Goal: Information Seeking & Learning: Learn about a topic

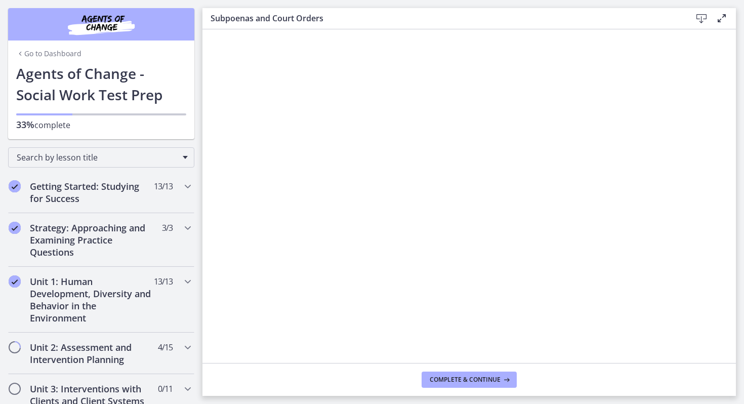
scroll to position [352, 0]
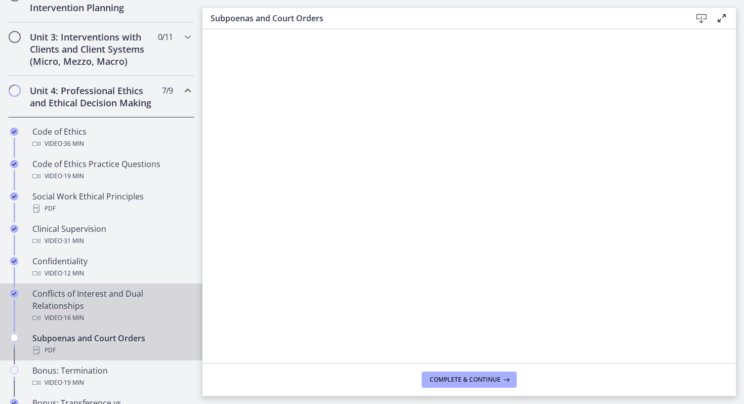
click at [140, 299] on div "Conflicts of Interest and Dual Relationships Video · 16 min" at bounding box center [111, 306] width 158 height 36
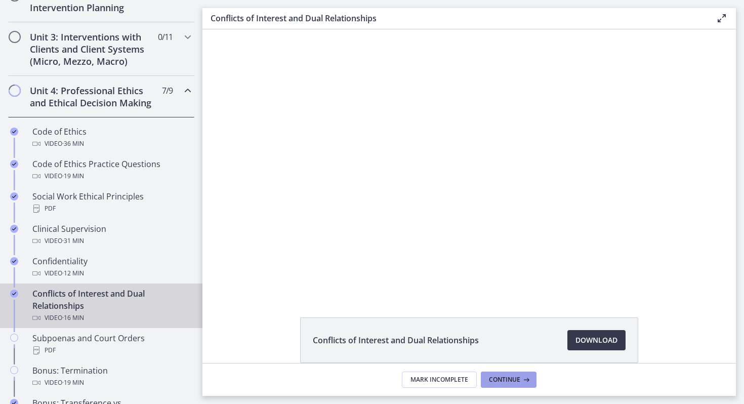
click at [510, 383] on span "Continue" at bounding box center [504, 380] width 31 height 8
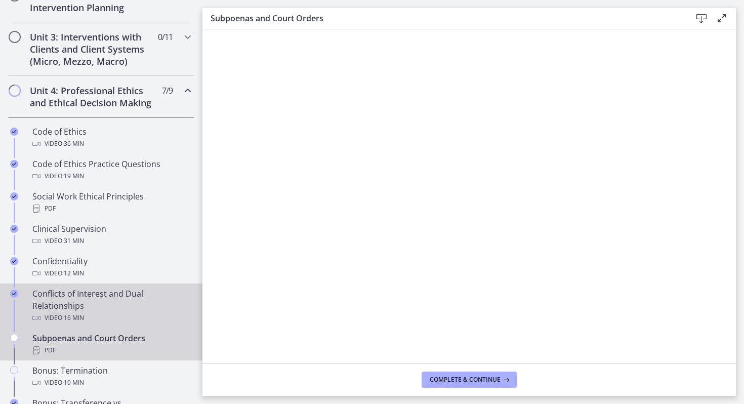
click at [69, 310] on div "Conflicts of Interest and Dual Relationships Video · 16 min" at bounding box center [111, 306] width 158 height 36
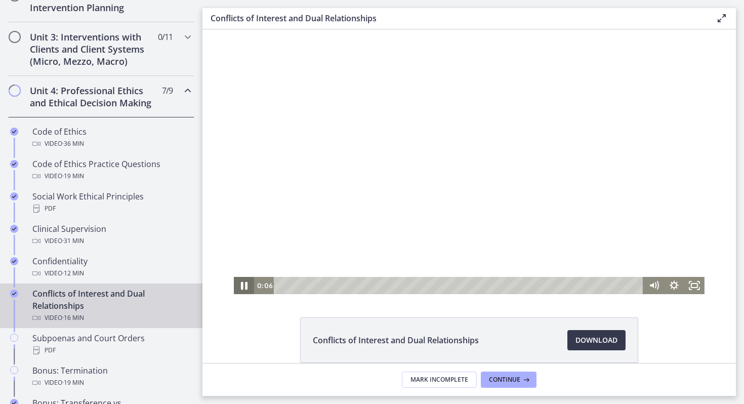
click at [244, 284] on icon "Pause" at bounding box center [244, 285] width 24 height 21
click at [243, 285] on icon "Play Video" at bounding box center [245, 286] width 6 height 9
click at [520, 383] on icon at bounding box center [525, 380] width 10 height 8
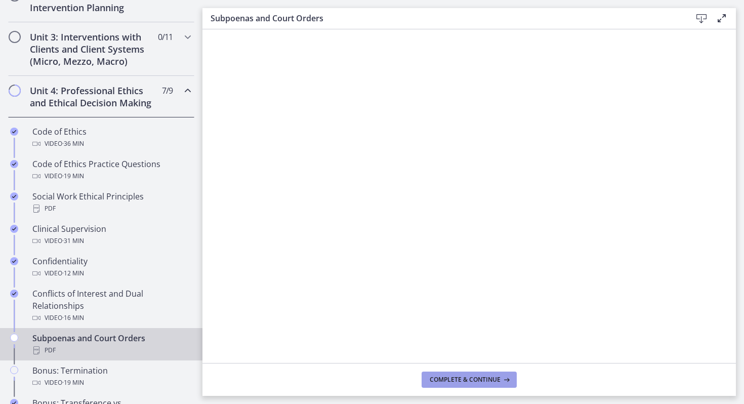
click at [458, 378] on span "Complete & continue" at bounding box center [465, 380] width 71 height 8
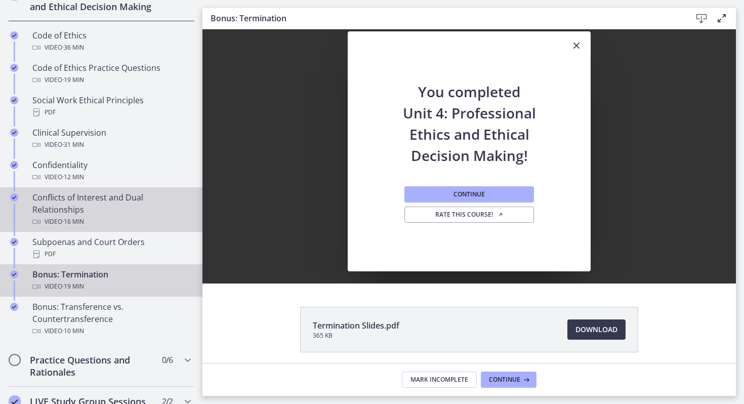
scroll to position [450, 0]
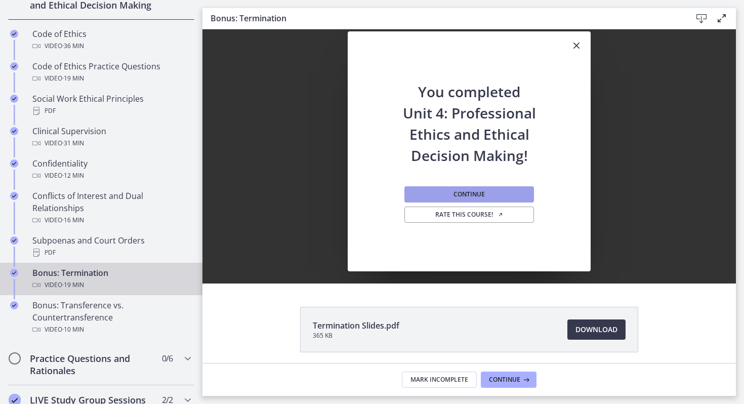
click at [447, 195] on button "Continue" at bounding box center [470, 194] width 130 height 16
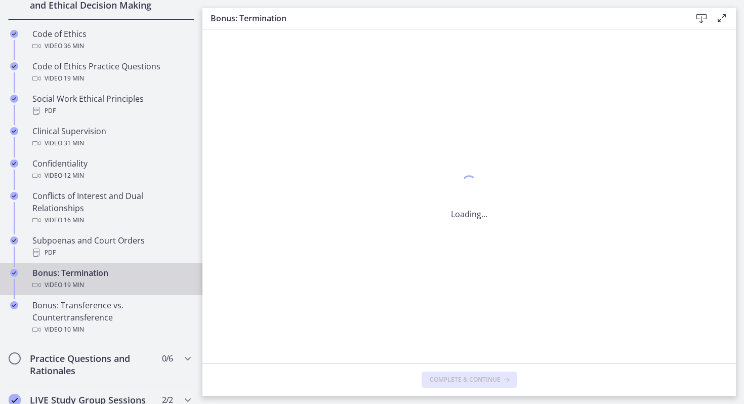
scroll to position [0, 0]
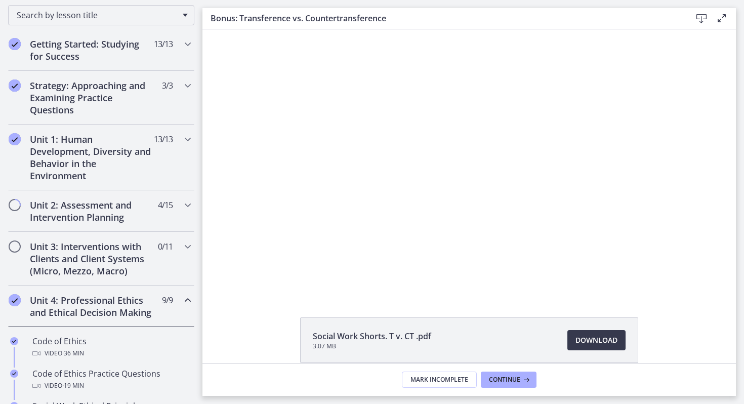
scroll to position [161, 0]
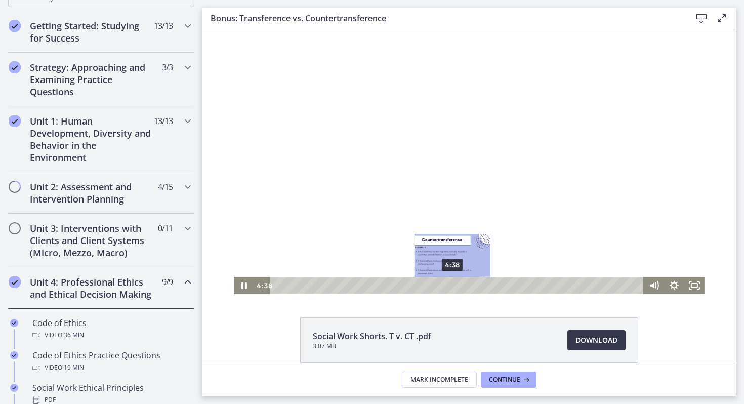
click at [453, 287] on div "4:38" at bounding box center [458, 285] width 361 height 17
drag, startPoint x: 453, startPoint y: 286, endPoint x: 467, endPoint y: 286, distance: 14.2
click at [467, 286] on div "Playbar" at bounding box center [467, 286] width 6 height 6
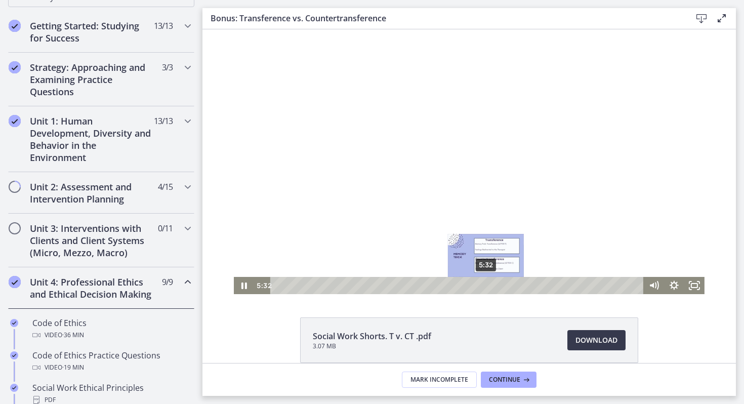
drag, startPoint x: 467, startPoint y: 286, endPoint x: 486, endPoint y: 286, distance: 19.2
click at [486, 286] on div "Playbar" at bounding box center [486, 286] width 6 height 6
drag, startPoint x: 486, startPoint y: 286, endPoint x: 476, endPoint y: 286, distance: 9.6
click at [476, 286] on div "Playbar" at bounding box center [477, 286] width 6 height 6
drag, startPoint x: 495, startPoint y: 287, endPoint x: 505, endPoint y: 287, distance: 9.6
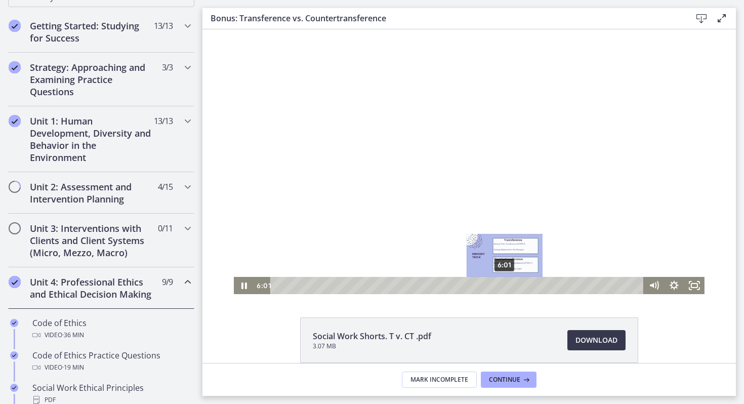
click at [505, 287] on div "Playbar" at bounding box center [505, 286] width 6 height 6
drag, startPoint x: 505, startPoint y: 287, endPoint x: 516, endPoint y: 287, distance: 11.7
click at [516, 287] on div "Playbar" at bounding box center [516, 286] width 6 height 6
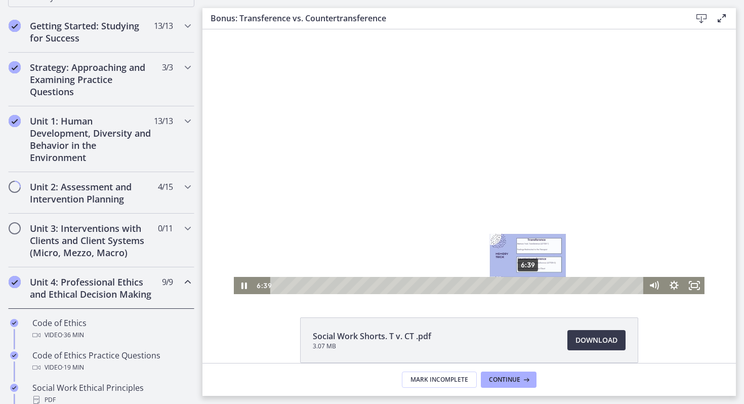
drag, startPoint x: 516, startPoint y: 287, endPoint x: 529, endPoint y: 287, distance: 12.2
click at [529, 287] on div "Playbar" at bounding box center [529, 286] width 6 height 6
drag, startPoint x: 529, startPoint y: 285, endPoint x: 542, endPoint y: 285, distance: 13.7
click at [542, 285] on div "Playbar" at bounding box center [542, 286] width 6 height 6
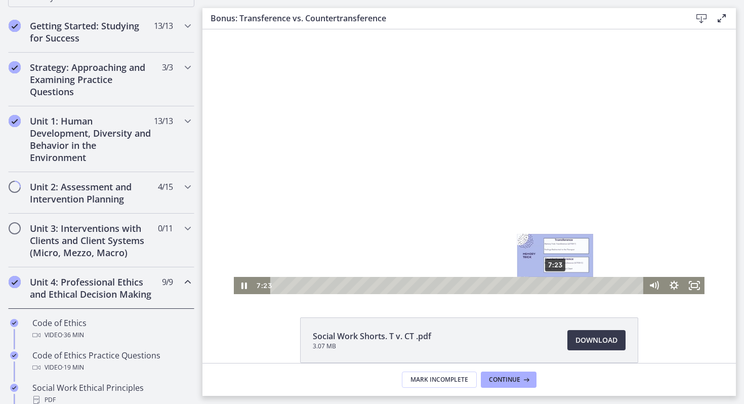
drag, startPoint x: 542, startPoint y: 285, endPoint x: 556, endPoint y: 285, distance: 13.7
click at [556, 285] on div "Playbar" at bounding box center [556, 286] width 6 height 6
drag, startPoint x: 556, startPoint y: 285, endPoint x: 567, endPoint y: 285, distance: 11.1
click at [567, 285] on div "Playbar" at bounding box center [567, 286] width 6 height 6
click at [564, 285] on div "Playbar" at bounding box center [562, 286] width 6 height 6
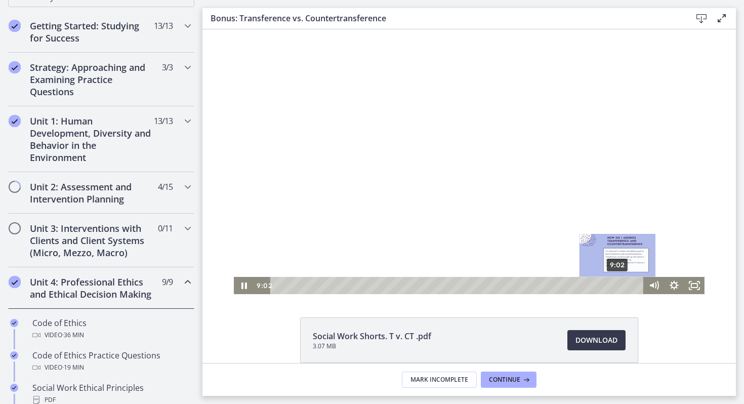
drag, startPoint x: 612, startPoint y: 286, endPoint x: 618, endPoint y: 286, distance: 6.6
click at [618, 286] on div "Playbar" at bounding box center [618, 286] width 6 height 6
drag, startPoint x: 618, startPoint y: 286, endPoint x: 627, endPoint y: 286, distance: 9.1
click at [627, 286] on div "Playbar" at bounding box center [624, 286] width 6 height 6
drag, startPoint x: 628, startPoint y: 285, endPoint x: 636, endPoint y: 286, distance: 8.7
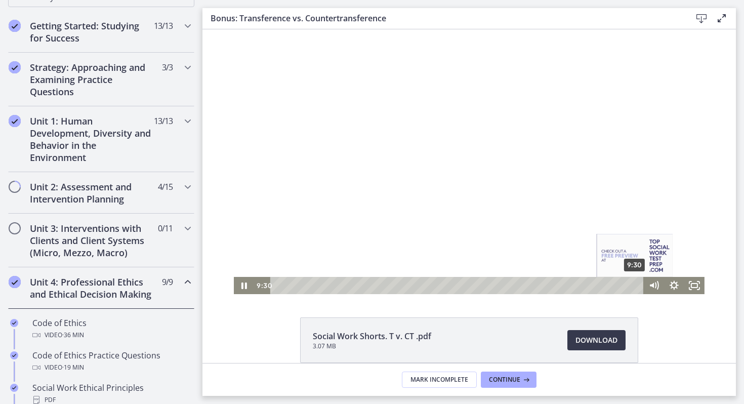
click at [636, 286] on div "Playbar" at bounding box center [635, 286] width 6 height 6
drag, startPoint x: 636, startPoint y: 286, endPoint x: 629, endPoint y: 286, distance: 7.6
click at [629, 286] on div "Playbar" at bounding box center [628, 286] width 6 height 6
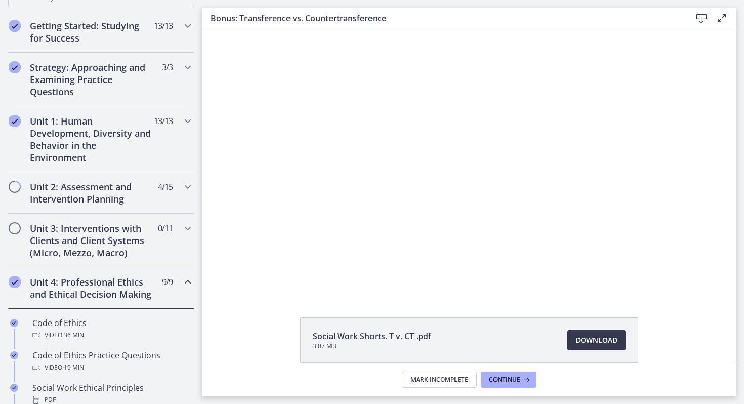
click at [722, 21] on icon at bounding box center [722, 18] width 12 height 12
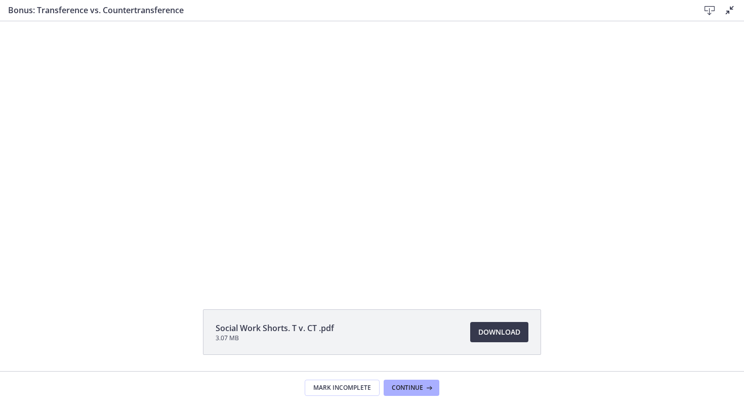
click at [727, 9] on icon at bounding box center [730, 10] width 12 height 12
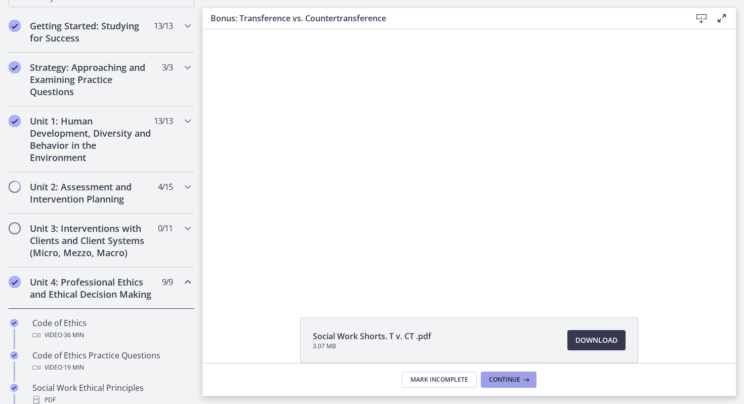
click at [505, 382] on span "Continue" at bounding box center [504, 380] width 31 height 8
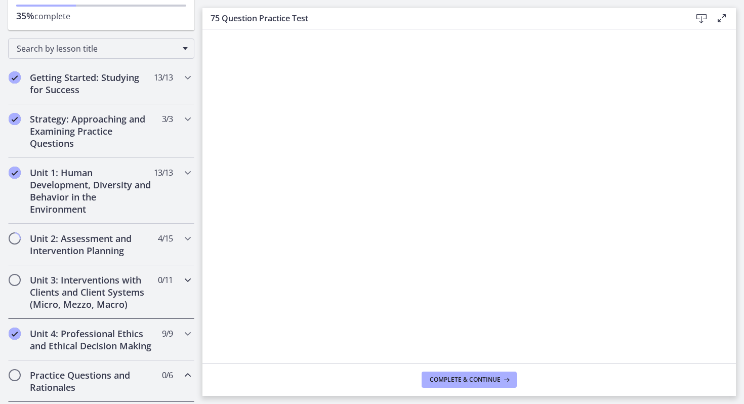
scroll to position [45, 0]
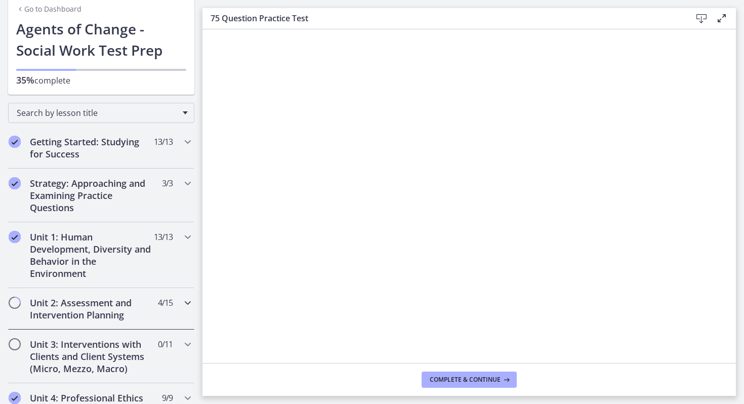
click at [82, 309] on h2 "Unit 2: Assessment and Intervention Planning" at bounding box center [92, 309] width 124 height 24
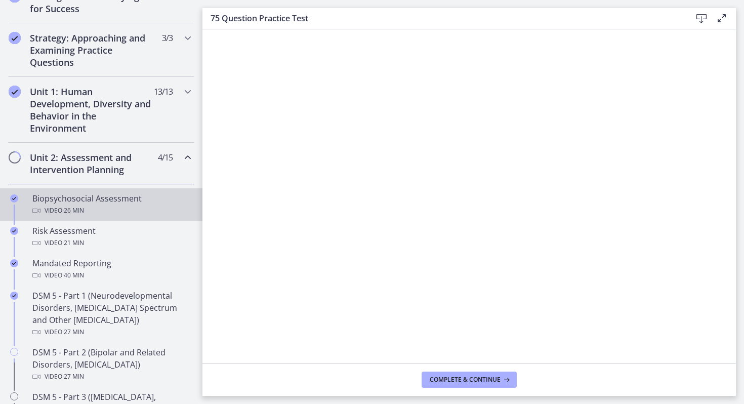
scroll to position [190, 0]
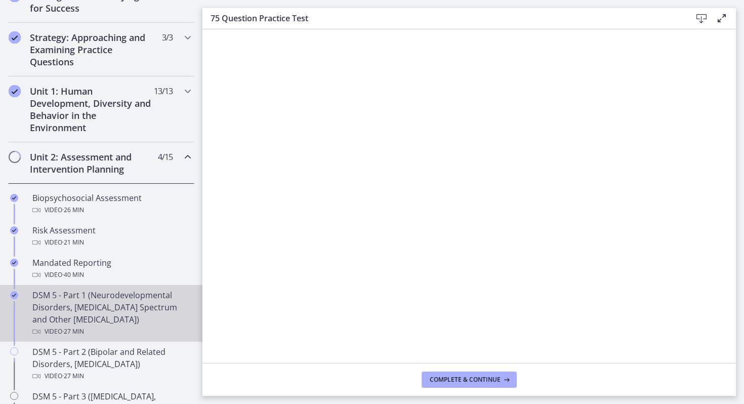
click at [85, 307] on div "DSM 5 - Part 1 (Neurodevelopmental Disorders, [MEDICAL_DATA] Spectrum and Other…" at bounding box center [111, 313] width 158 height 49
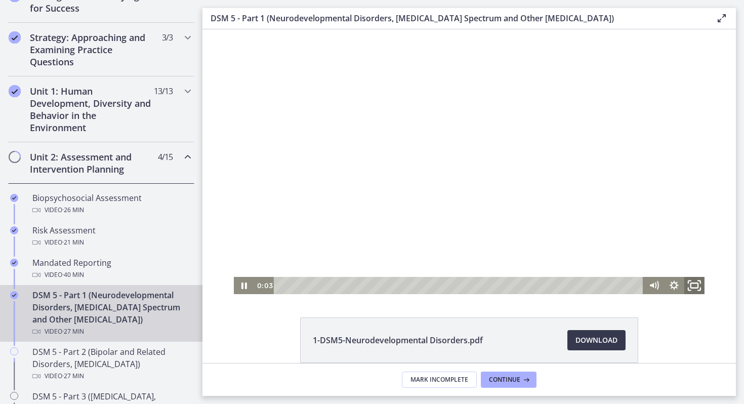
click at [696, 282] on icon "Fullscreen" at bounding box center [695, 285] width 24 height 21
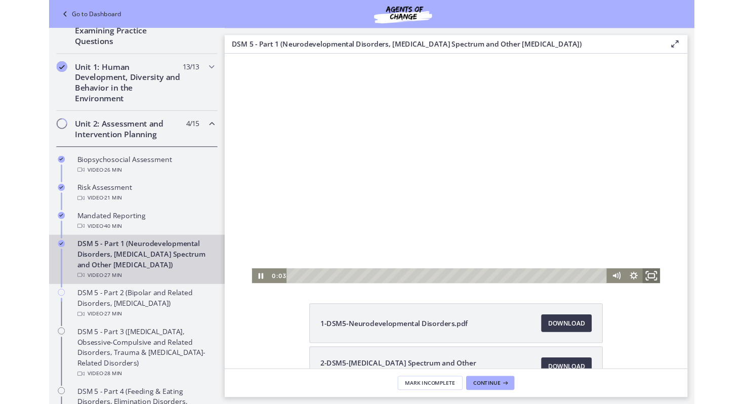
scroll to position [144, 0]
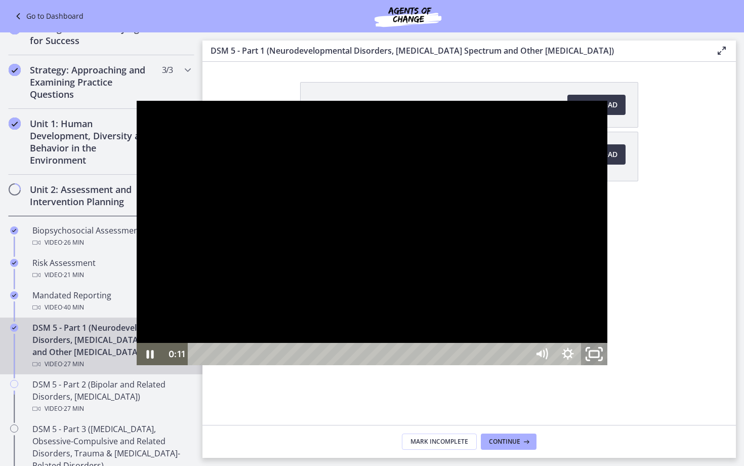
click at [610, 368] on icon "Unfullscreen" at bounding box center [594, 354] width 31 height 27
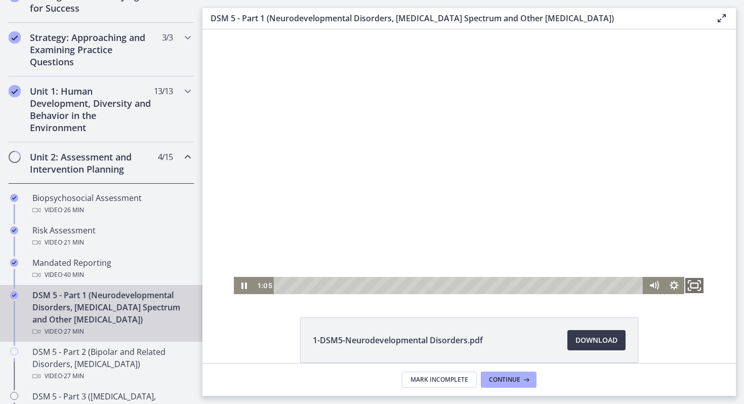
click at [693, 286] on icon "Fullscreen" at bounding box center [695, 285] width 24 height 21
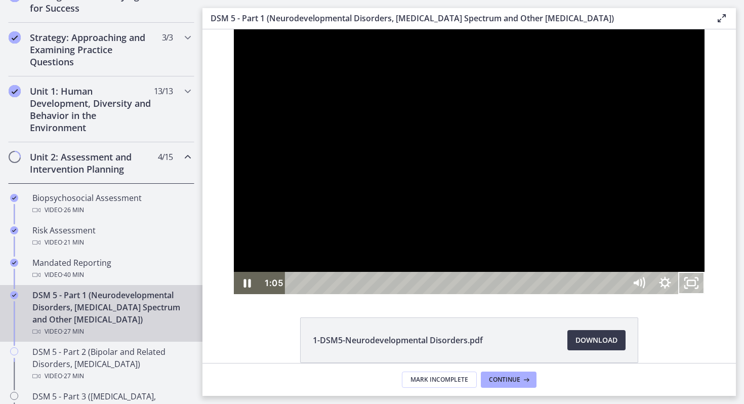
scroll to position [144, 0]
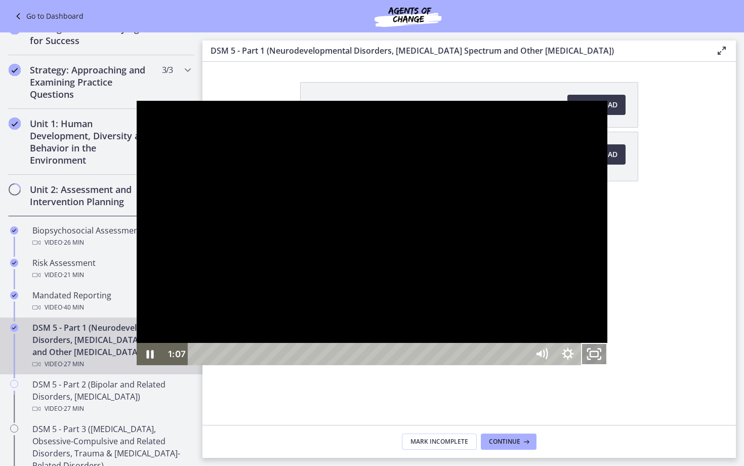
click at [608, 365] on icon "Unfullscreen" at bounding box center [594, 354] width 26 height 22
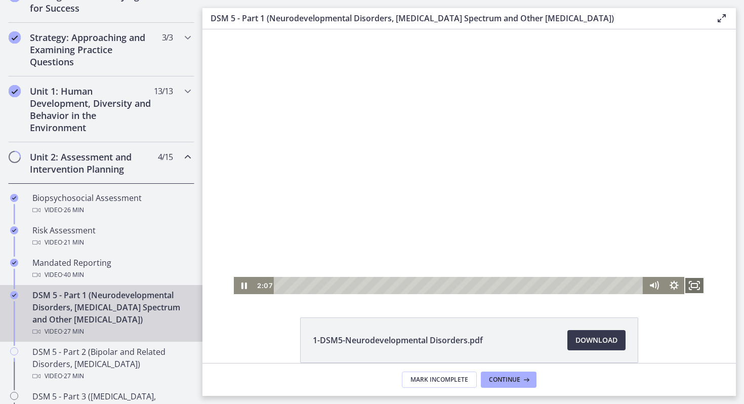
click at [696, 283] on icon "Fullscreen" at bounding box center [695, 285] width 20 height 17
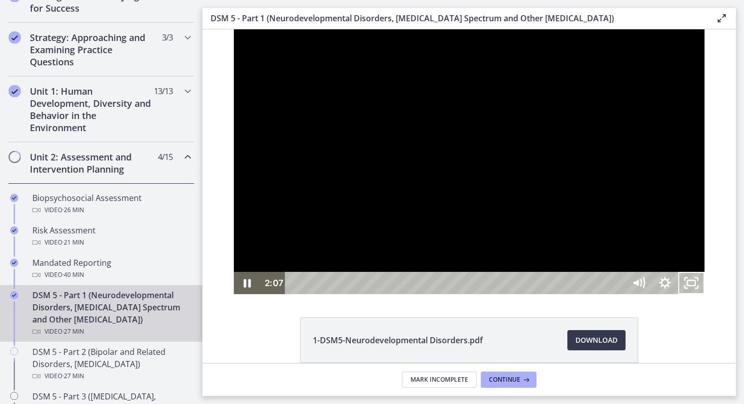
scroll to position [144, 0]
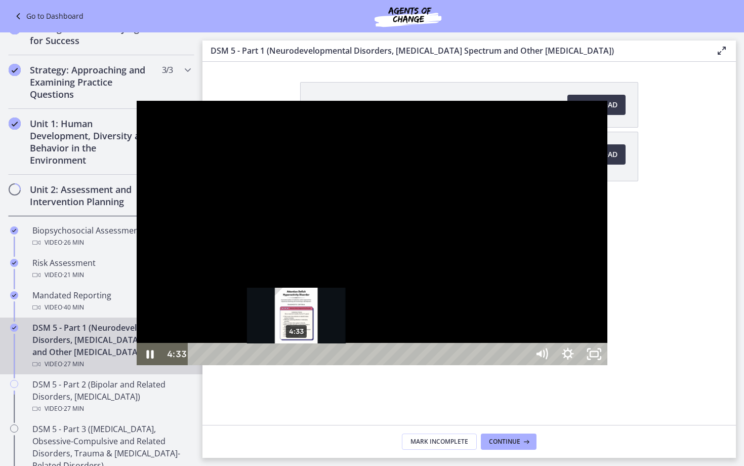
drag, startPoint x: 167, startPoint y: 452, endPoint x: 161, endPoint y: 451, distance: 6.7
click at [293, 358] on div "Playbar" at bounding box center [297, 354] width 8 height 8
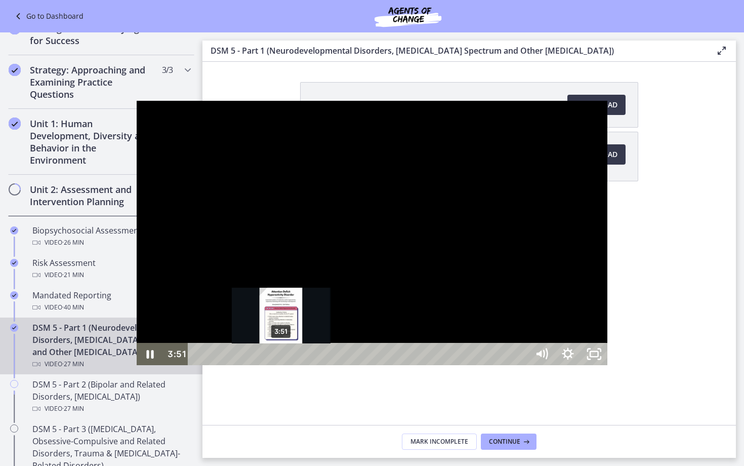
click at [198, 365] on div "3:51" at bounding box center [360, 354] width 324 height 22
click at [198, 365] on div "4:15" at bounding box center [360, 354] width 324 height 22
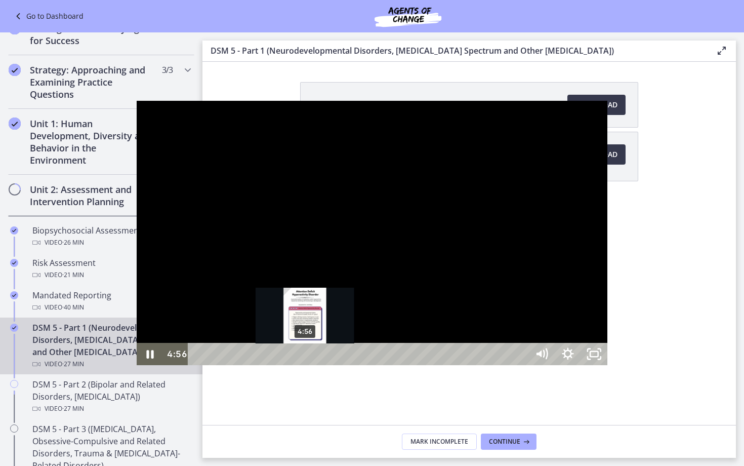
click at [198, 365] on div "4:56" at bounding box center [360, 354] width 324 height 22
click at [298, 358] on div "Playbar" at bounding box center [302, 354] width 8 height 8
click at [304, 358] on div "Playbar" at bounding box center [308, 354] width 8 height 8
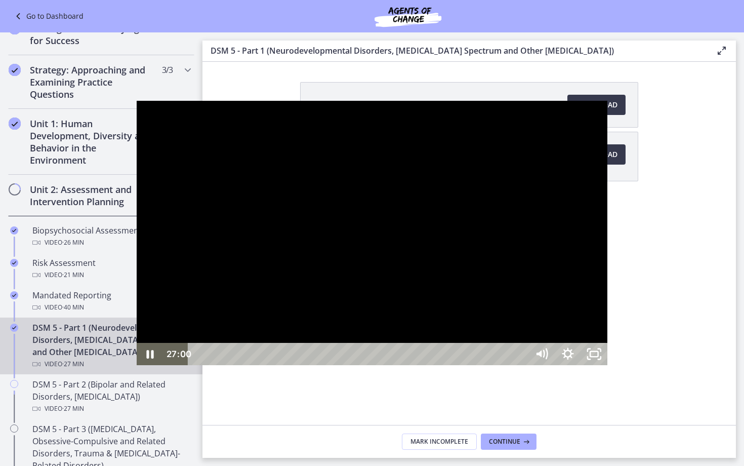
click at [599, 357] on rect "Unfullscreen" at bounding box center [595, 354] width 10 height 6
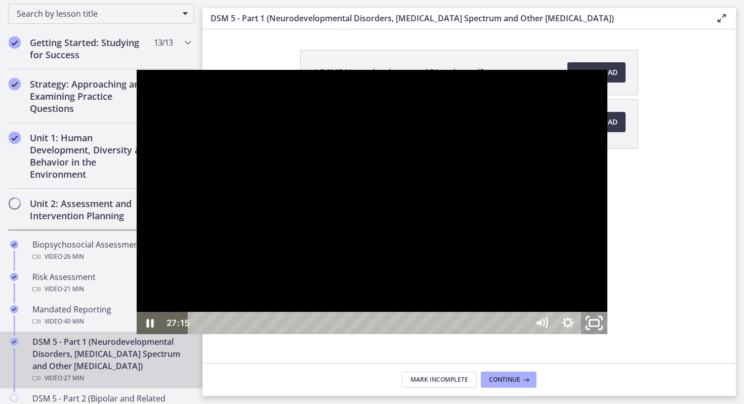
scroll to position [190, 0]
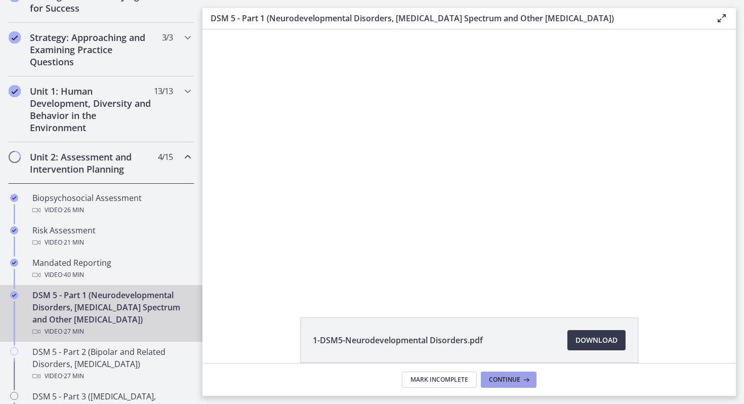
click at [508, 378] on span "Continue" at bounding box center [504, 380] width 31 height 8
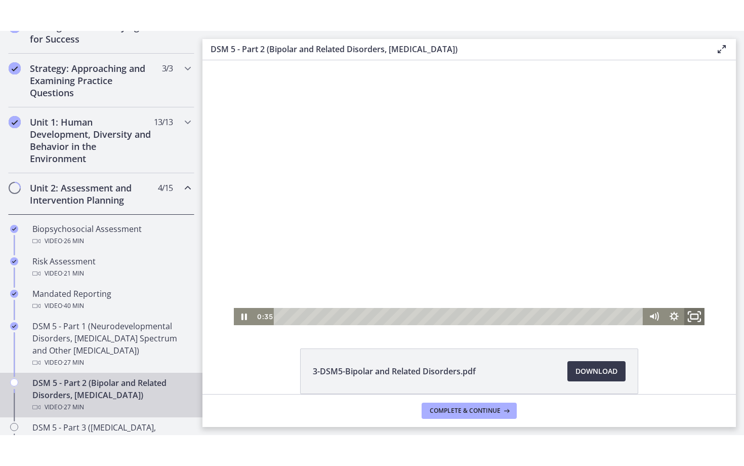
click at [697, 318] on icon "Fullscreen" at bounding box center [695, 316] width 24 height 21
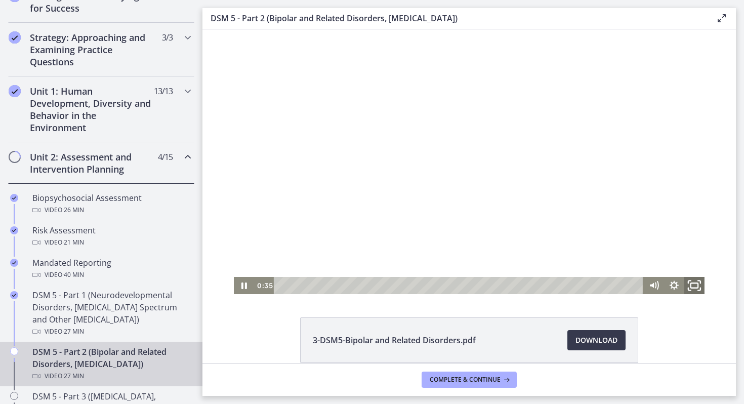
scroll to position [144, 0]
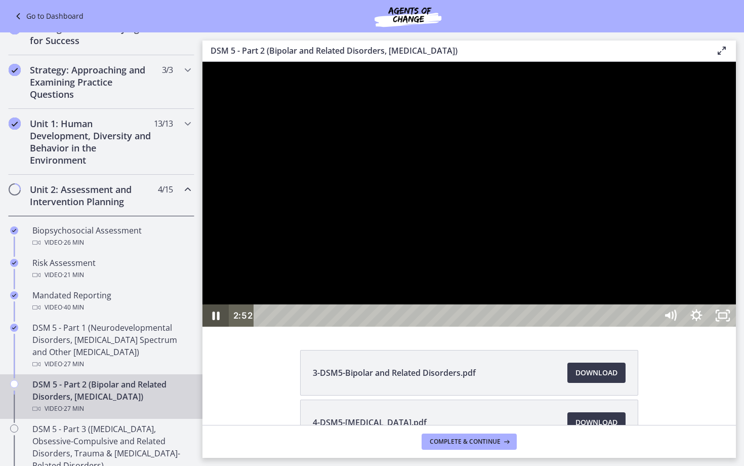
click at [221, 327] on icon "Pause" at bounding box center [216, 315] width 26 height 22
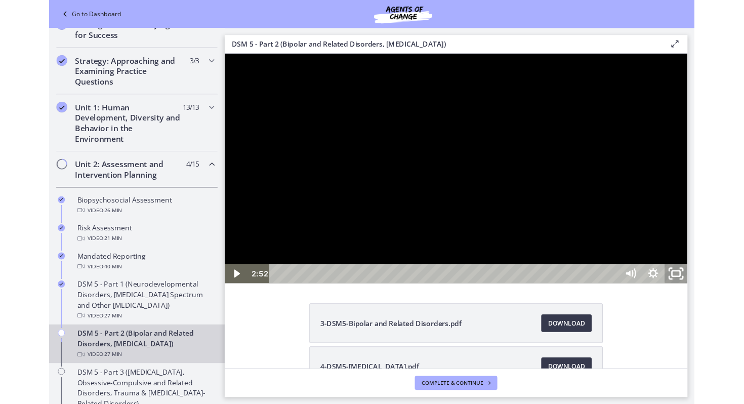
drag, startPoint x: 958, startPoint y: 507, endPoint x: 958, endPoint y: 445, distance: 61.8
click at [744, 321] on icon "Unfullscreen" at bounding box center [745, 307] width 31 height 27
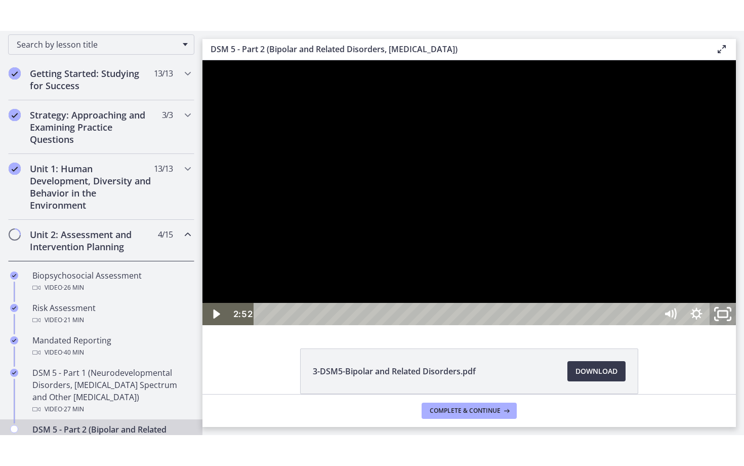
scroll to position [190, 0]
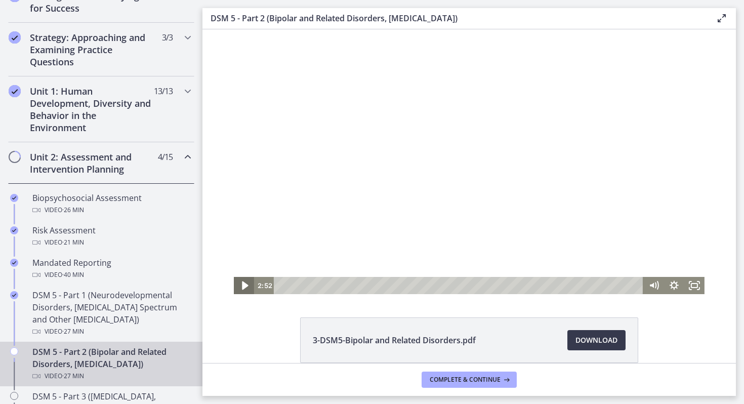
click at [246, 286] on icon "Play Video" at bounding box center [245, 286] width 6 height 9
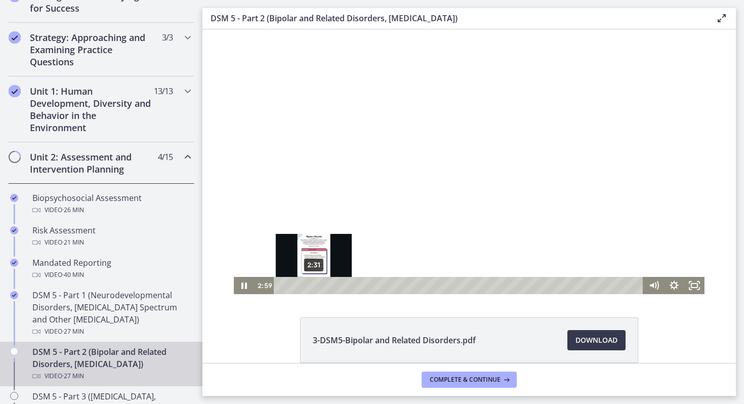
click at [314, 285] on div "2:31" at bounding box center [460, 285] width 358 height 17
click at [305, 285] on div "1:49" at bounding box center [460, 285] width 358 height 17
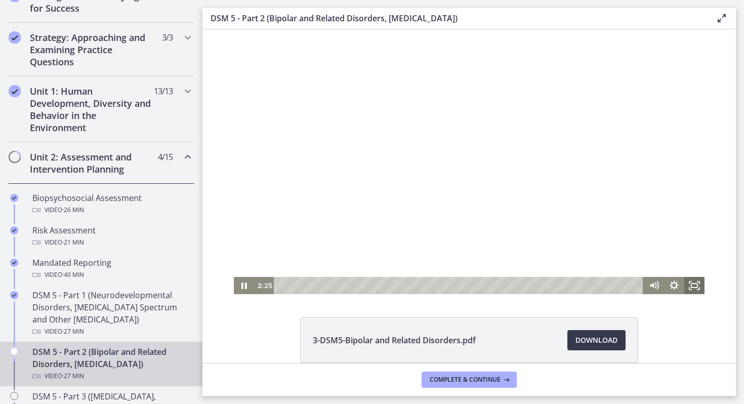
click at [692, 283] on icon "Fullscreen" at bounding box center [695, 285] width 20 height 17
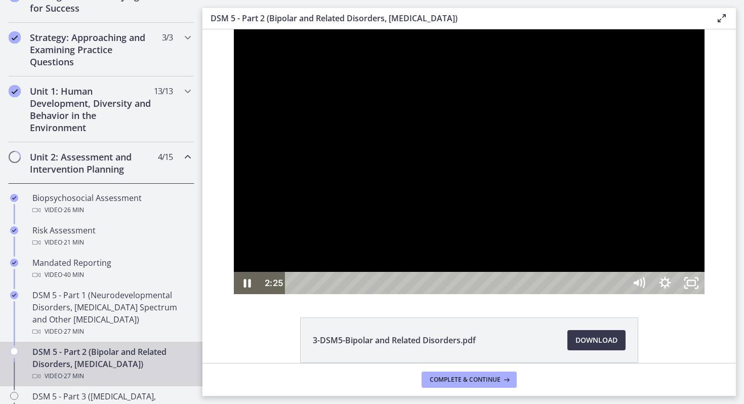
scroll to position [144, 0]
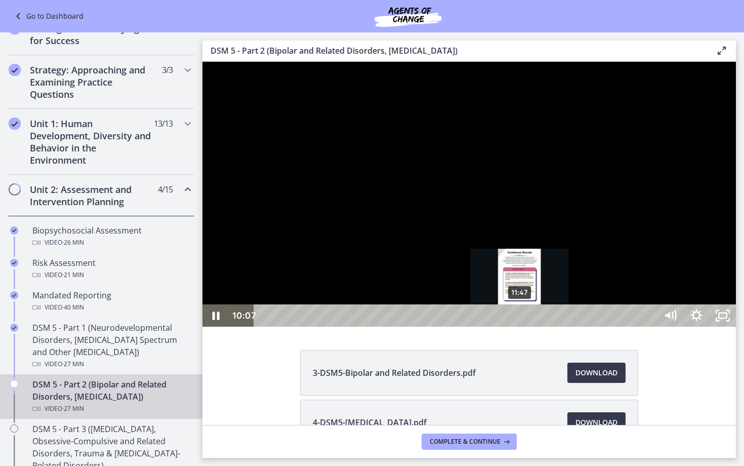
click at [520, 327] on div "11:47" at bounding box center [457, 315] width 387 height 22
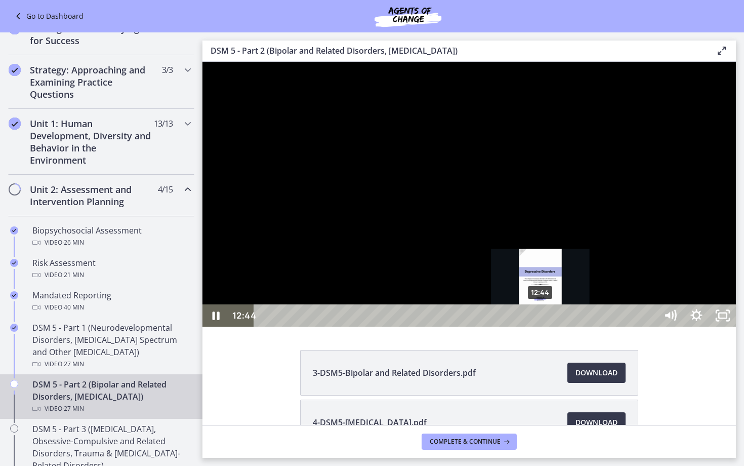
click at [541, 327] on div "12:44" at bounding box center [457, 315] width 387 height 22
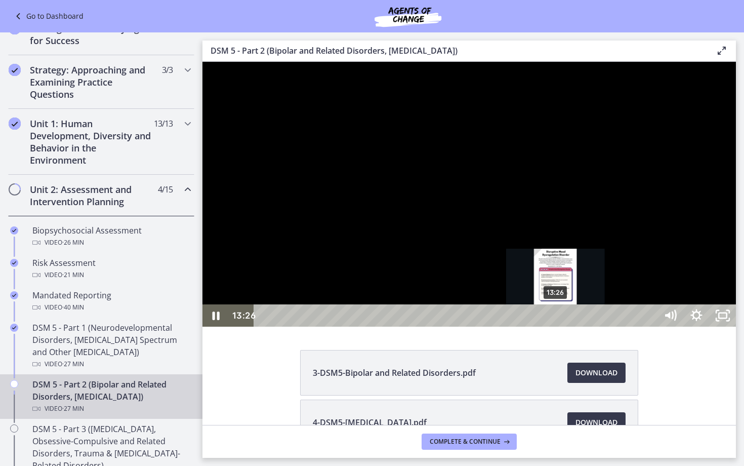
click at [556, 327] on div "13:26" at bounding box center [457, 315] width 387 height 22
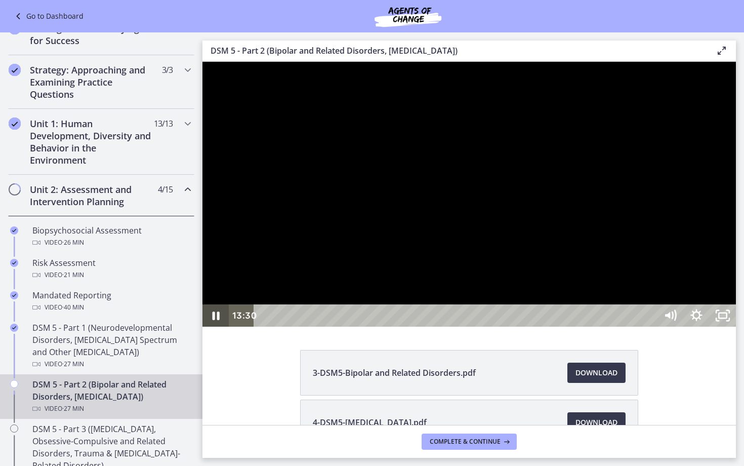
click at [219, 320] on icon "Pause" at bounding box center [216, 315] width 7 height 9
click at [727, 318] on rect "Unfullscreen" at bounding box center [723, 315] width 8 height 5
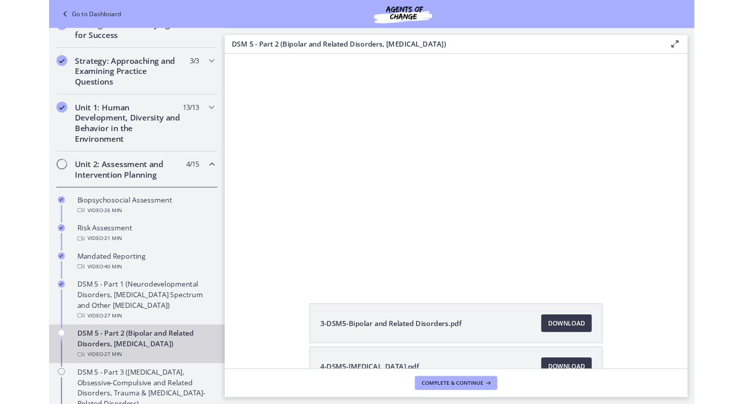
scroll to position [190, 0]
